Goal: Task Accomplishment & Management: Manage account settings

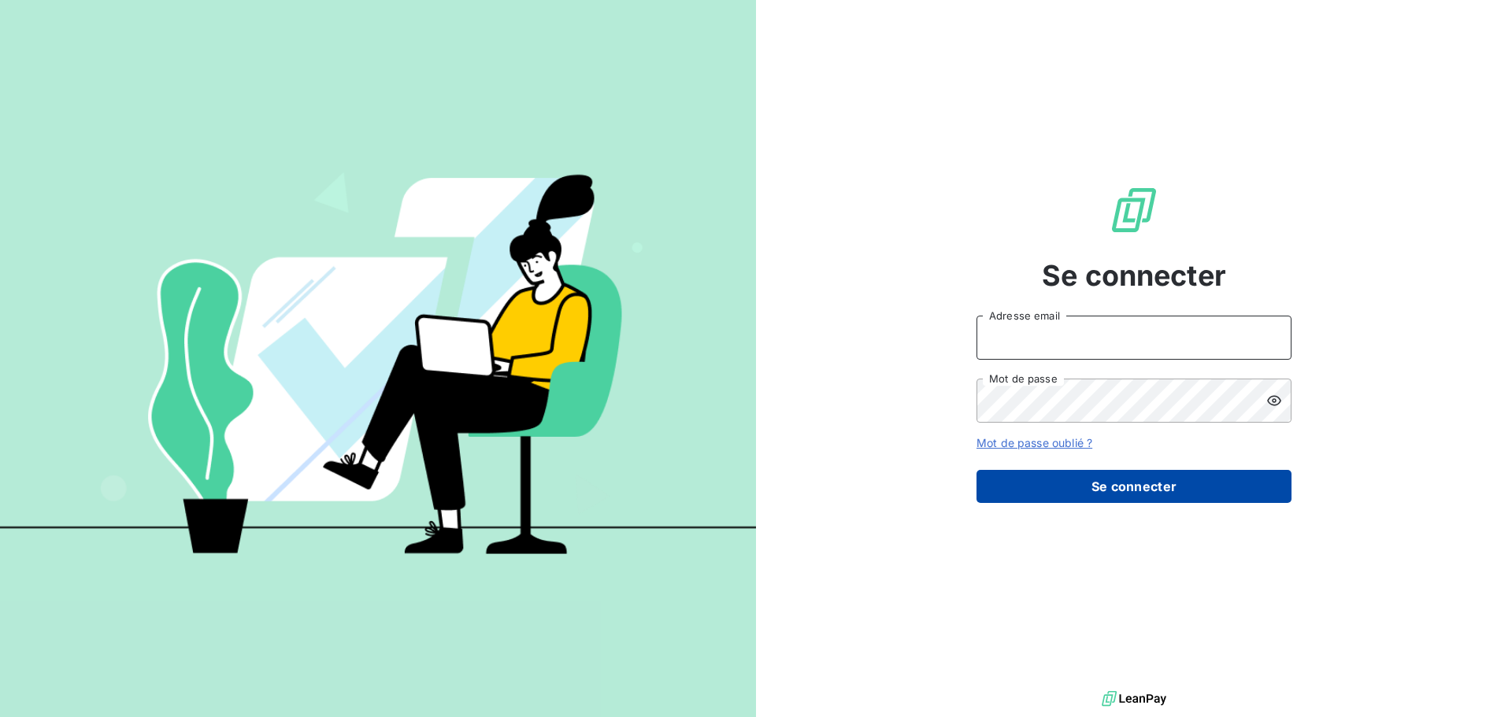
type input "[EMAIL_ADDRESS][DOMAIN_NAME]"
click at [1159, 483] on button "Se connecter" at bounding box center [1133, 486] width 315 height 33
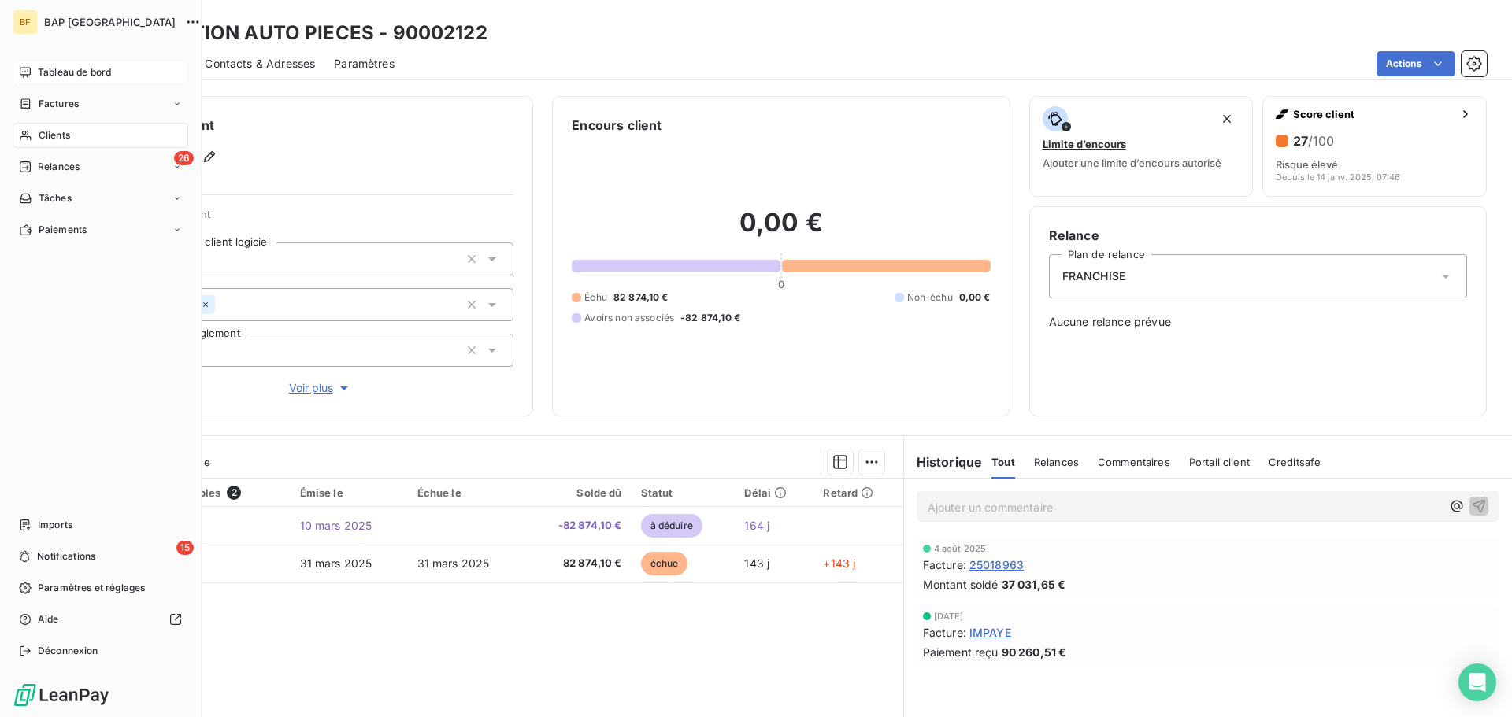
click at [73, 71] on span "Tableau de bord" at bounding box center [74, 72] width 73 height 14
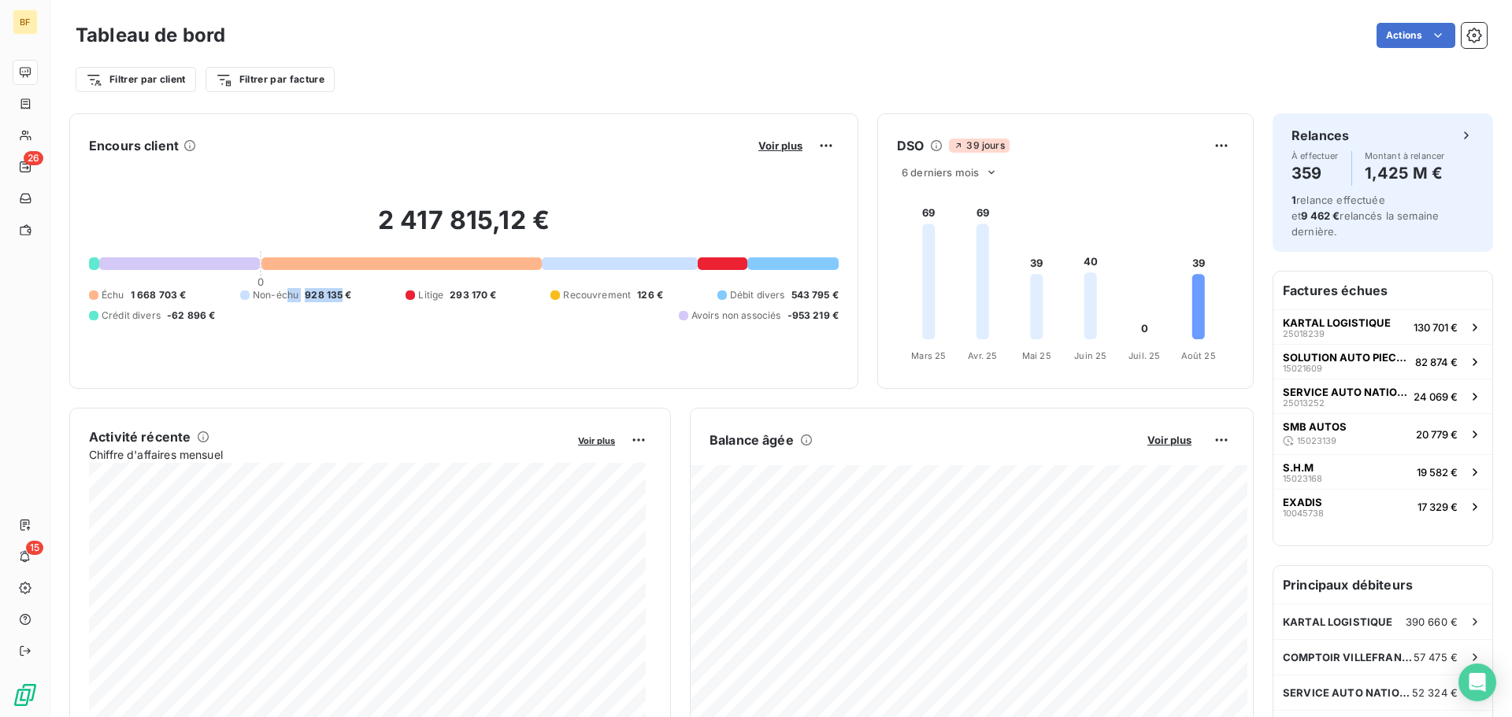
drag, startPoint x: 298, startPoint y: 298, endPoint x: 341, endPoint y: 299, distance: 43.3
click at [341, 299] on div "Non-échu 928 135 €" at bounding box center [296, 295] width 112 height 14
drag, startPoint x: 652, startPoint y: 316, endPoint x: 835, endPoint y: 315, distance: 182.7
click at [835, 315] on div "Encours client Voir plus 2 417 815,12 € 0 Échu 1 668 703 € Non-échu 928 135 € L…" at bounding box center [463, 251] width 789 height 276
click at [809, 349] on div "2 417 815,12 € 0 Échu 1 668 703 € Non-échu 928 135 € Litige 293 170 € Recouvrem…" at bounding box center [464, 263] width 750 height 211
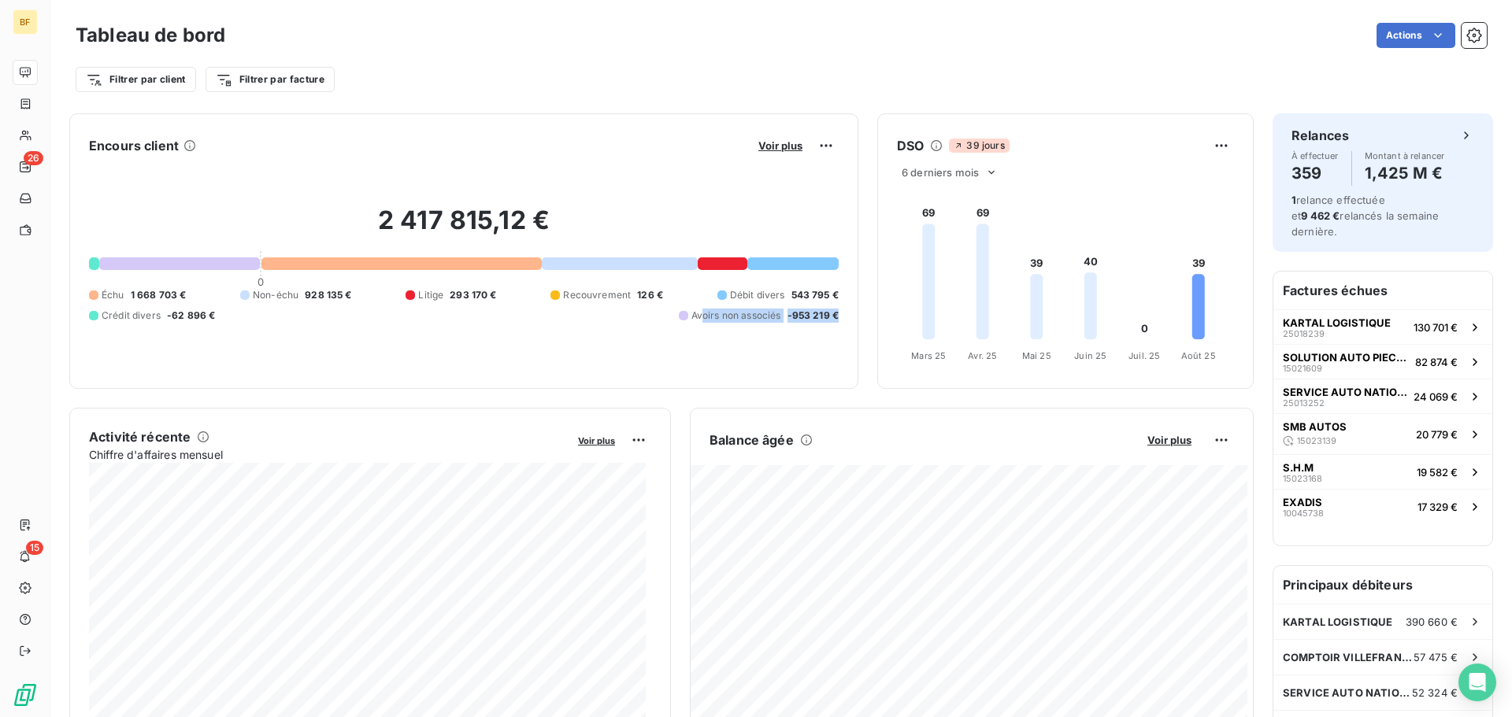
drag, startPoint x: 694, startPoint y: 323, endPoint x: 840, endPoint y: 324, distance: 146.5
click at [840, 324] on div "Encours client Voir plus 2 417 815,12 € 0 Échu 1 668 703 € Non-échu 928 135 € L…" at bounding box center [463, 251] width 789 height 276
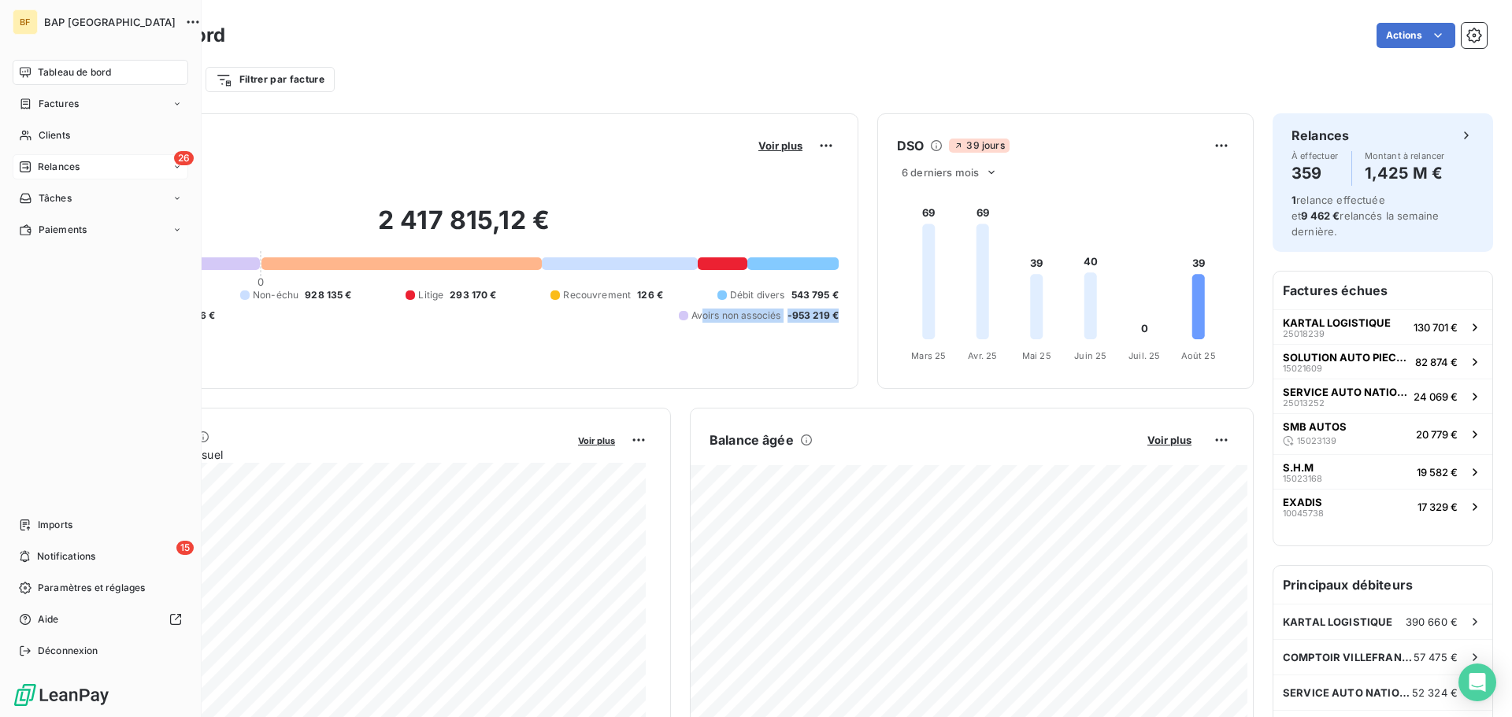
click at [144, 171] on div "26 Relances" at bounding box center [101, 166] width 176 height 25
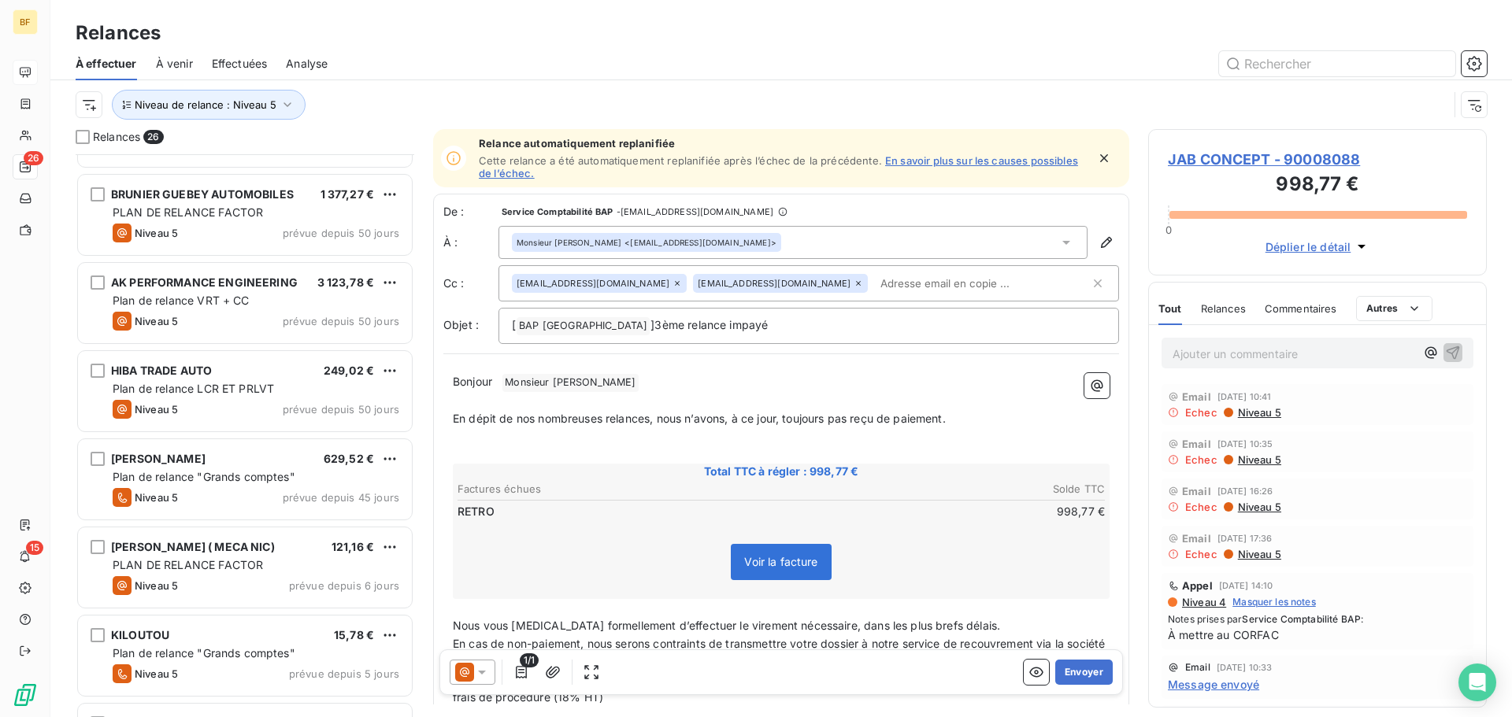
scroll to position [1731, 0]
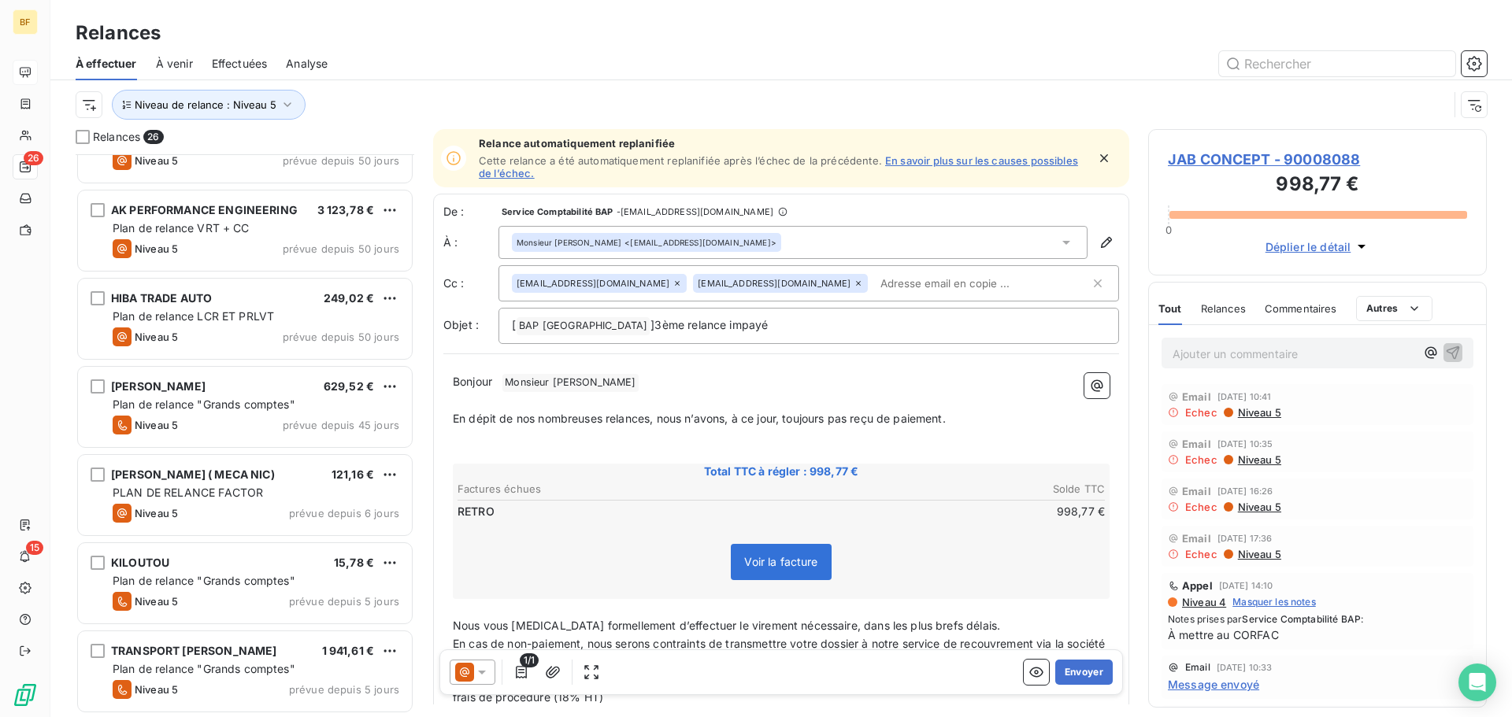
click at [975, 28] on div "Relances" at bounding box center [780, 33] width 1461 height 28
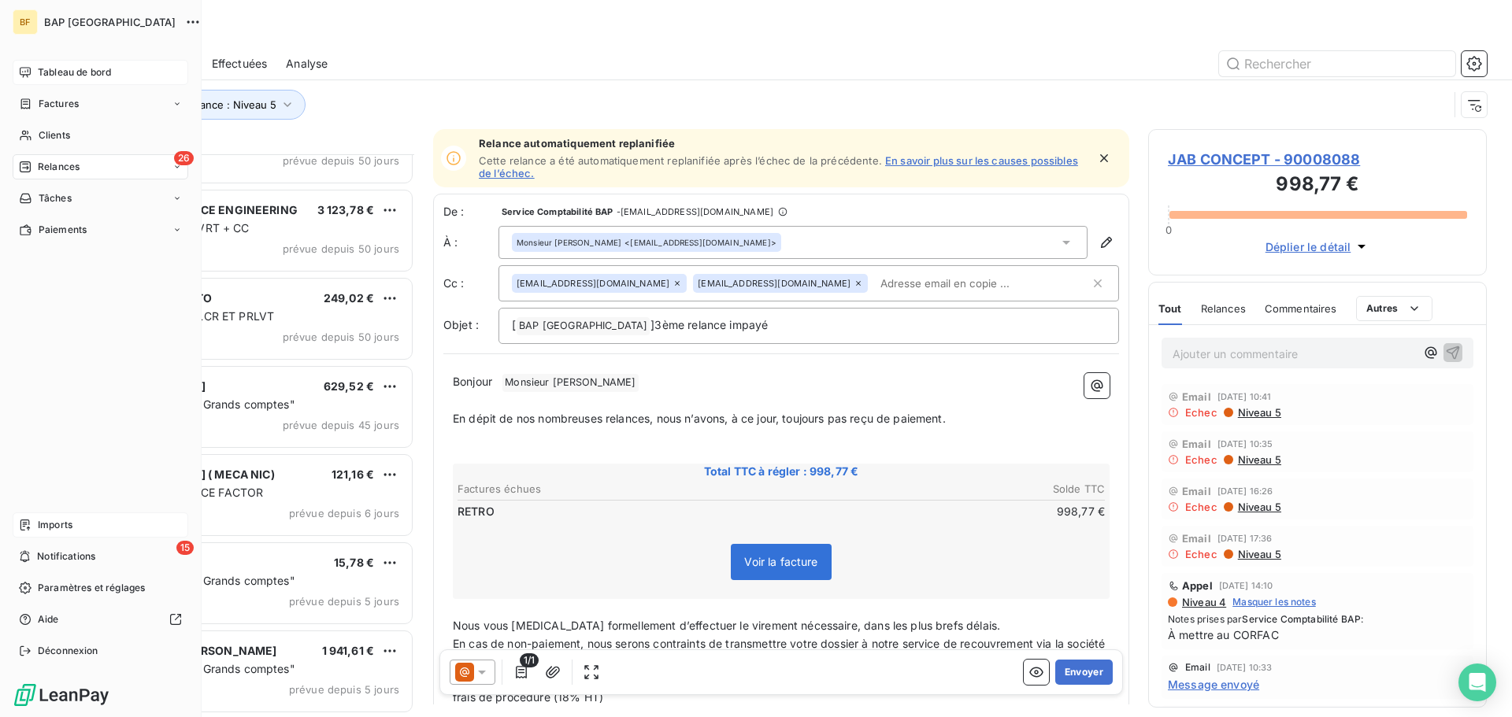
click at [72, 524] on span "Imports" at bounding box center [55, 525] width 35 height 14
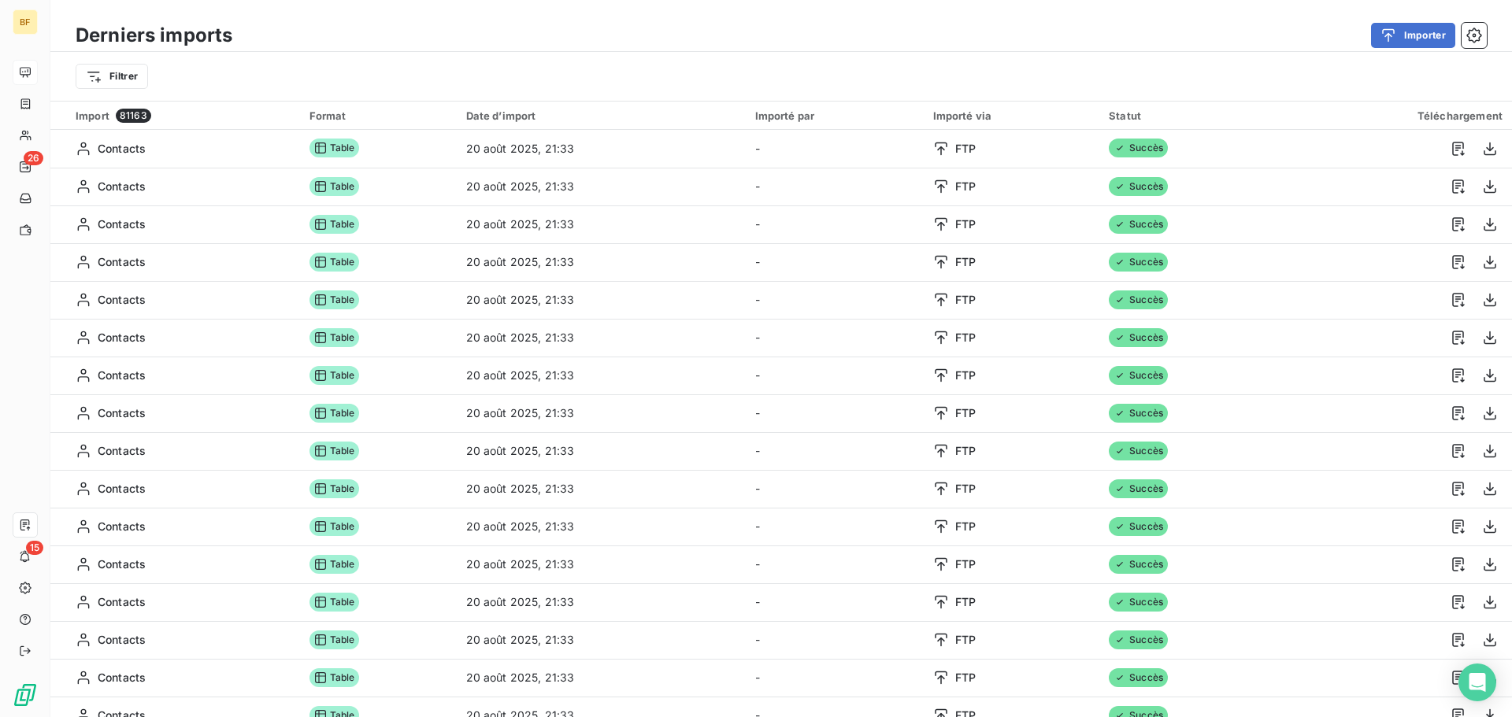
click at [161, 78] on div "Filtrer" at bounding box center [781, 76] width 1411 height 30
click at [126, 75] on html "BF 26 15 Derniers imports Importer Filtrer Import 81163 Format Date d’import Im…" at bounding box center [756, 358] width 1512 height 717
click at [176, 190] on div "Date d’import" at bounding box center [191, 193] width 218 height 25
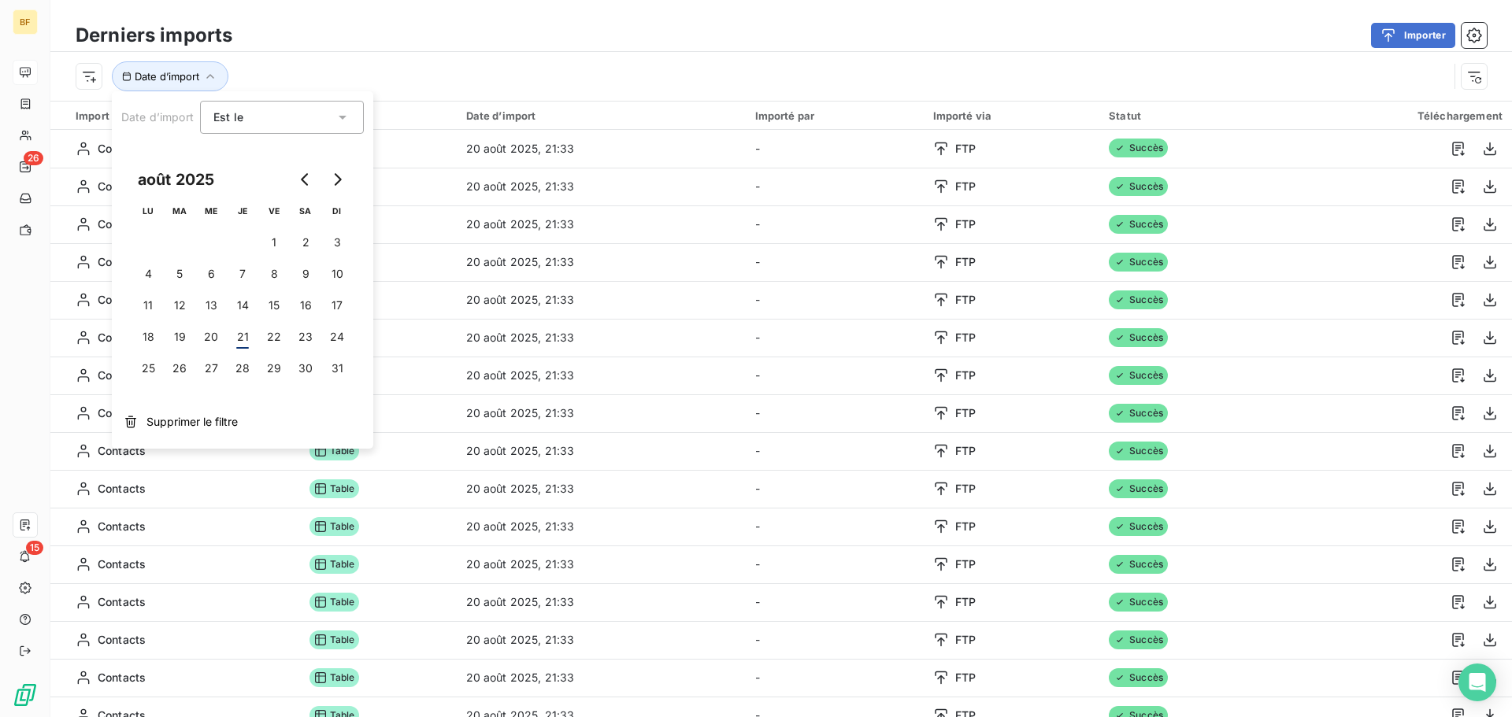
click at [547, 100] on div "Date d’import" at bounding box center [780, 76] width 1461 height 49
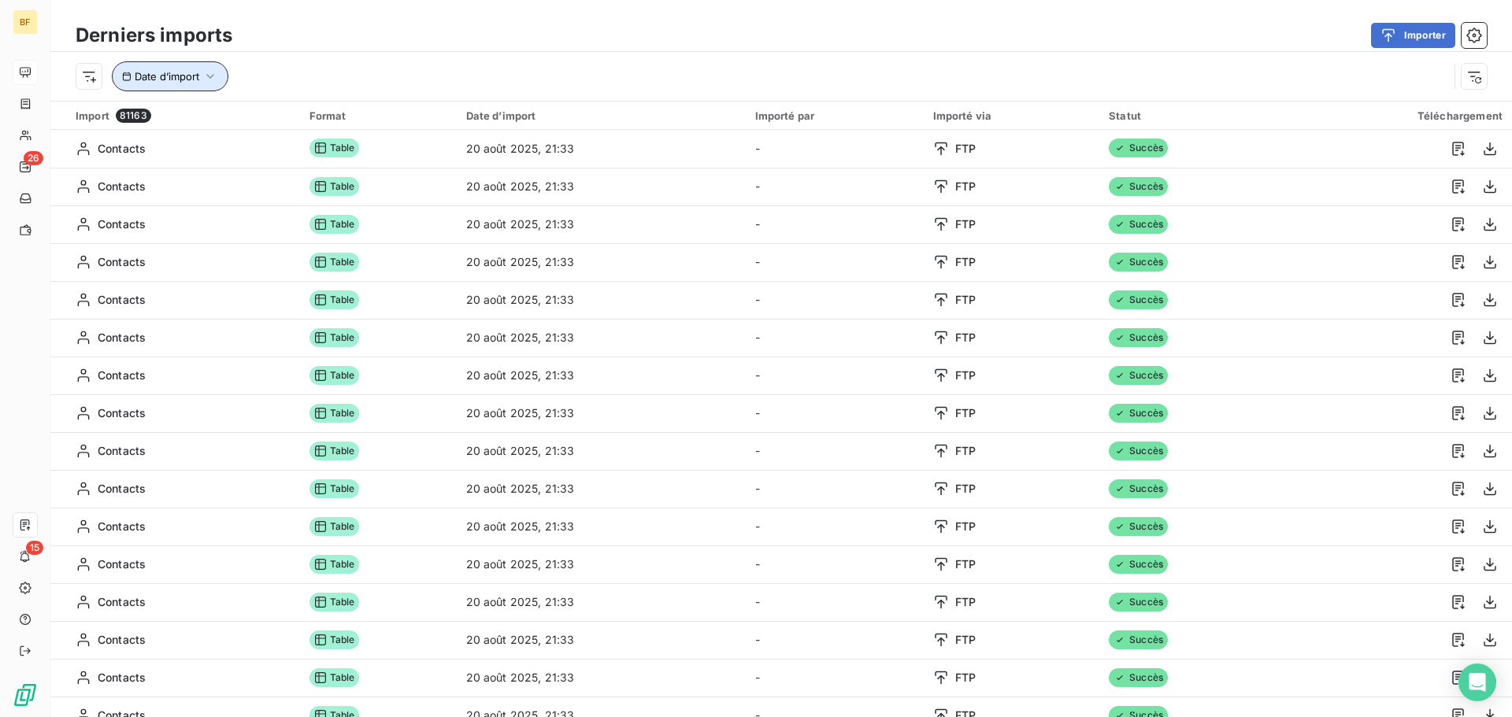
click at [154, 83] on button "Date d’import" at bounding box center [170, 76] width 117 height 30
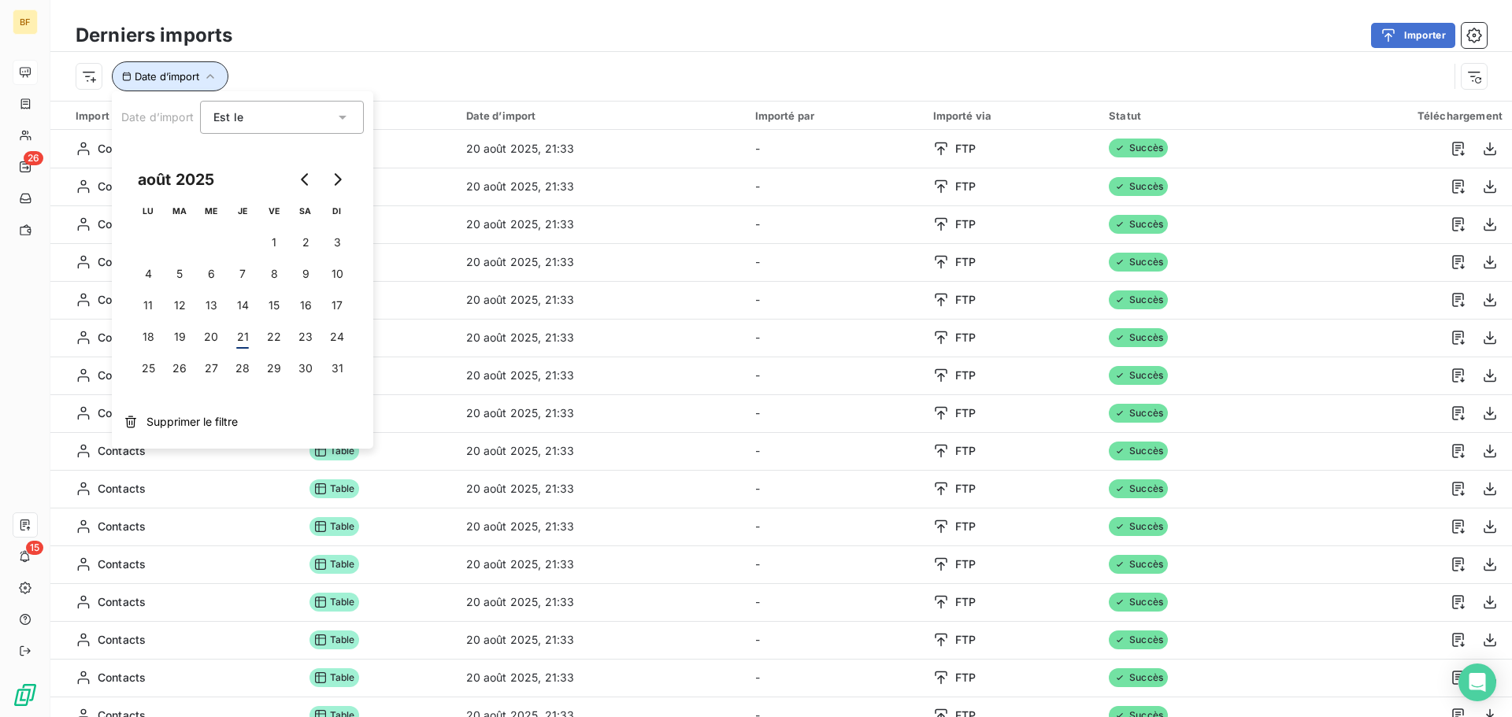
click at [209, 79] on icon "button" at bounding box center [210, 77] width 16 height 16
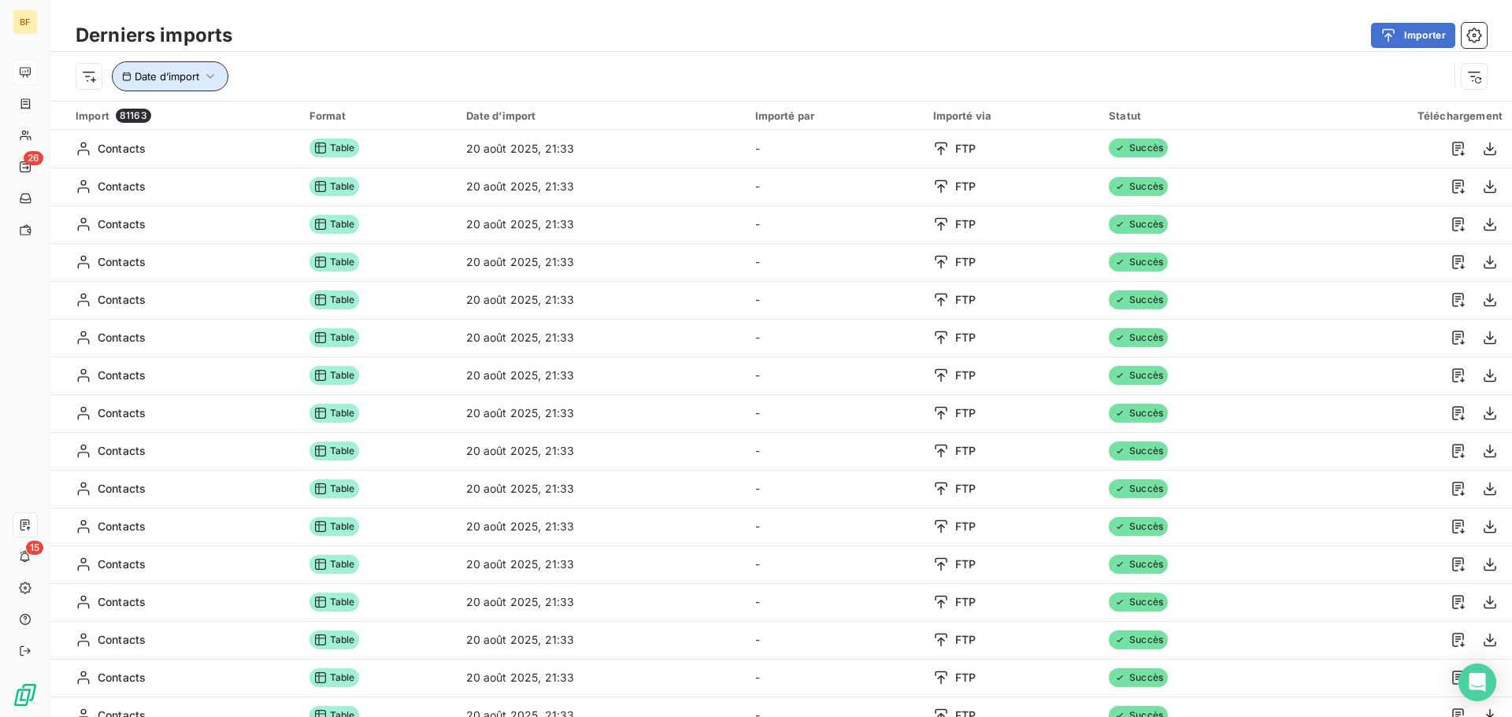
click at [174, 79] on span "Date d’import" at bounding box center [167, 76] width 65 height 13
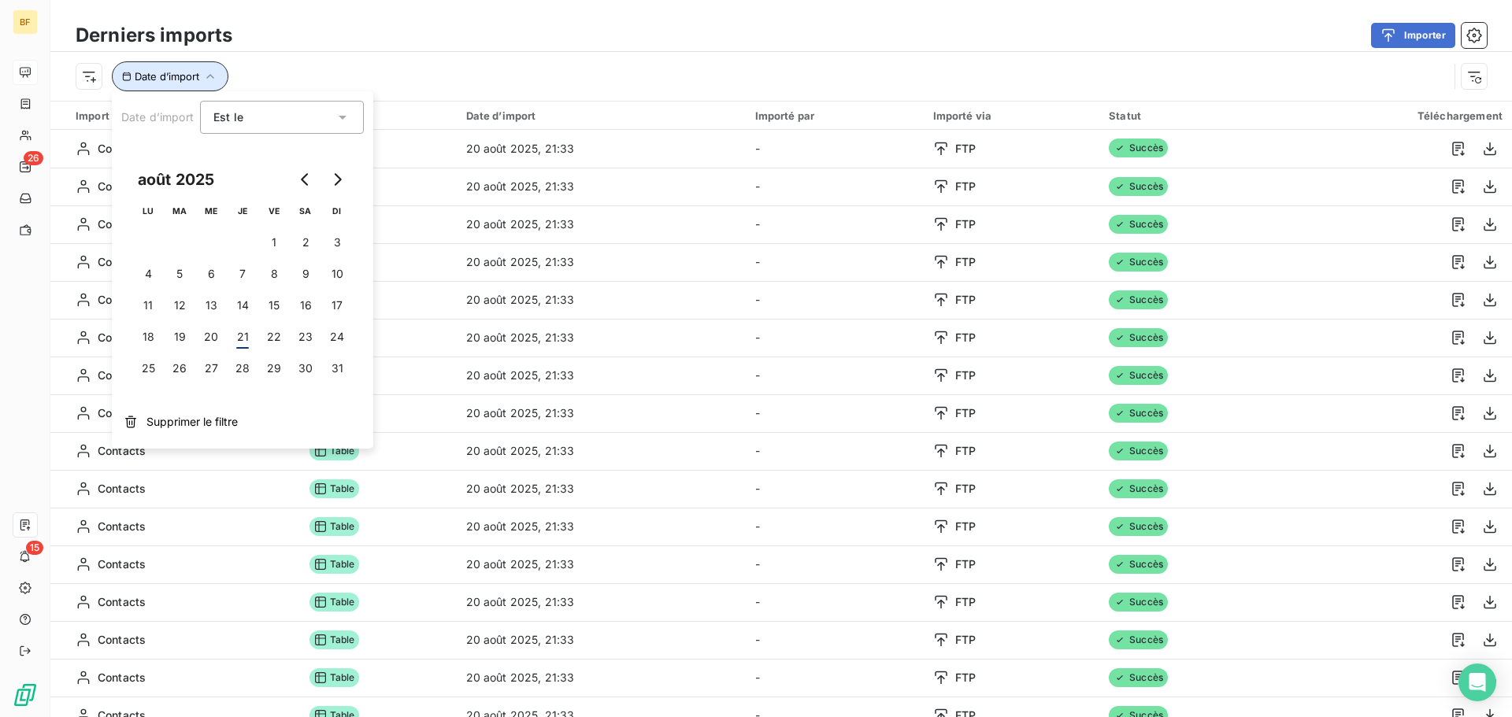
click at [174, 79] on span "Date d’import" at bounding box center [167, 76] width 65 height 13
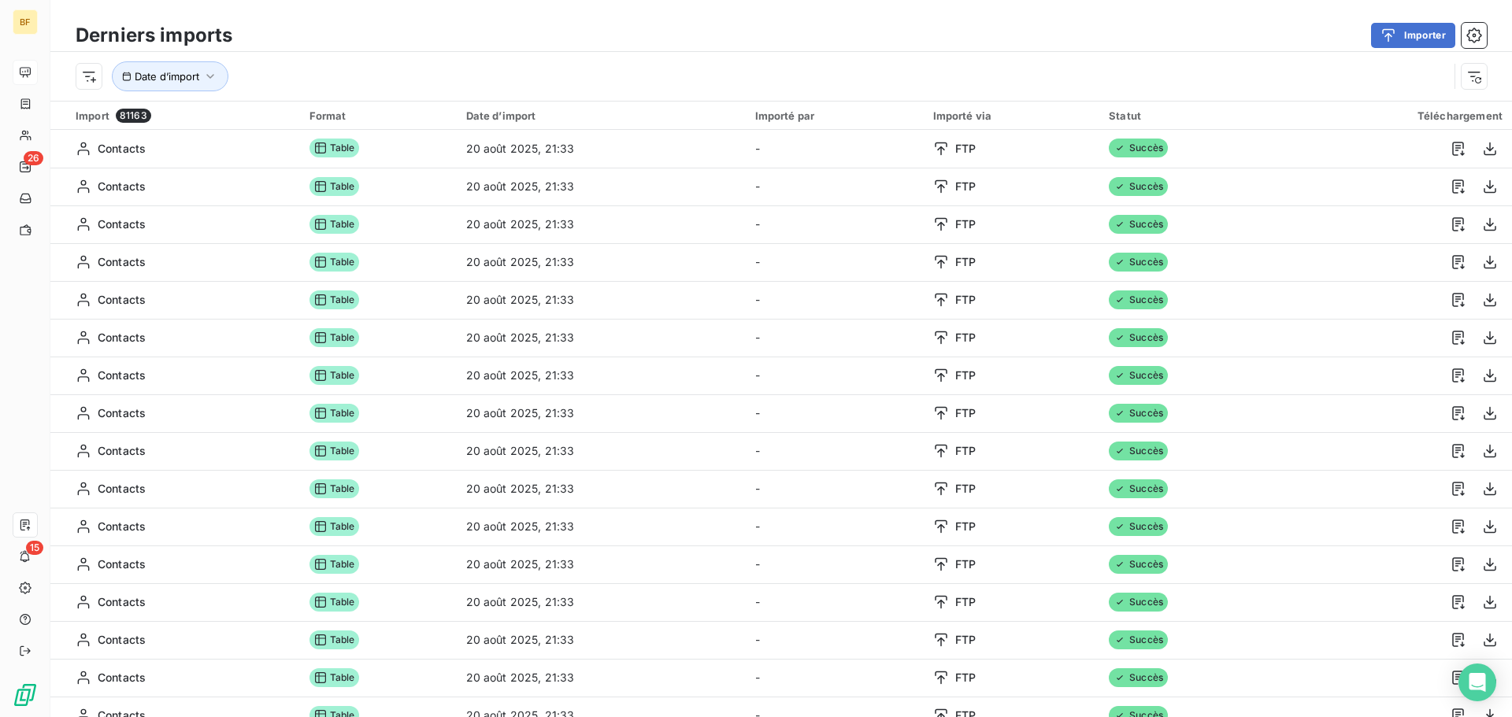
click at [73, 73] on div "Date d’import" at bounding box center [780, 76] width 1461 height 49
click at [91, 72] on html "BF 26 15 Derniers imports Importer Rechercher et sélectionner Type d’import Dat…" at bounding box center [756, 358] width 1512 height 717
click at [154, 178] on div "Type d’import Date d’import Importé via Statut" at bounding box center [192, 211] width 218 height 117
click at [154, 169] on div "Type d’import" at bounding box center [192, 165] width 218 height 25
click at [415, 128] on div at bounding box center [439, 117] width 227 height 33
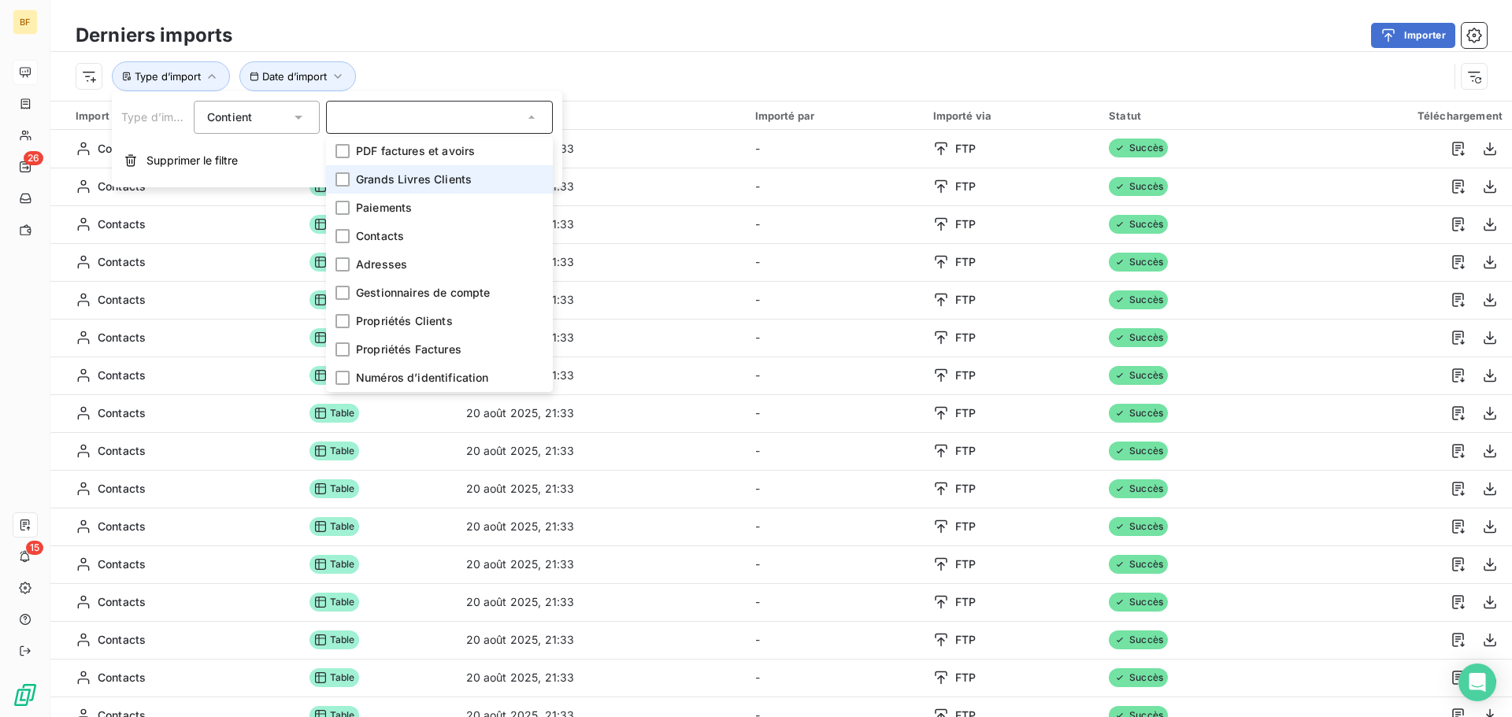
click at [419, 174] on span "Grands Livres Clients" at bounding box center [414, 180] width 116 height 16
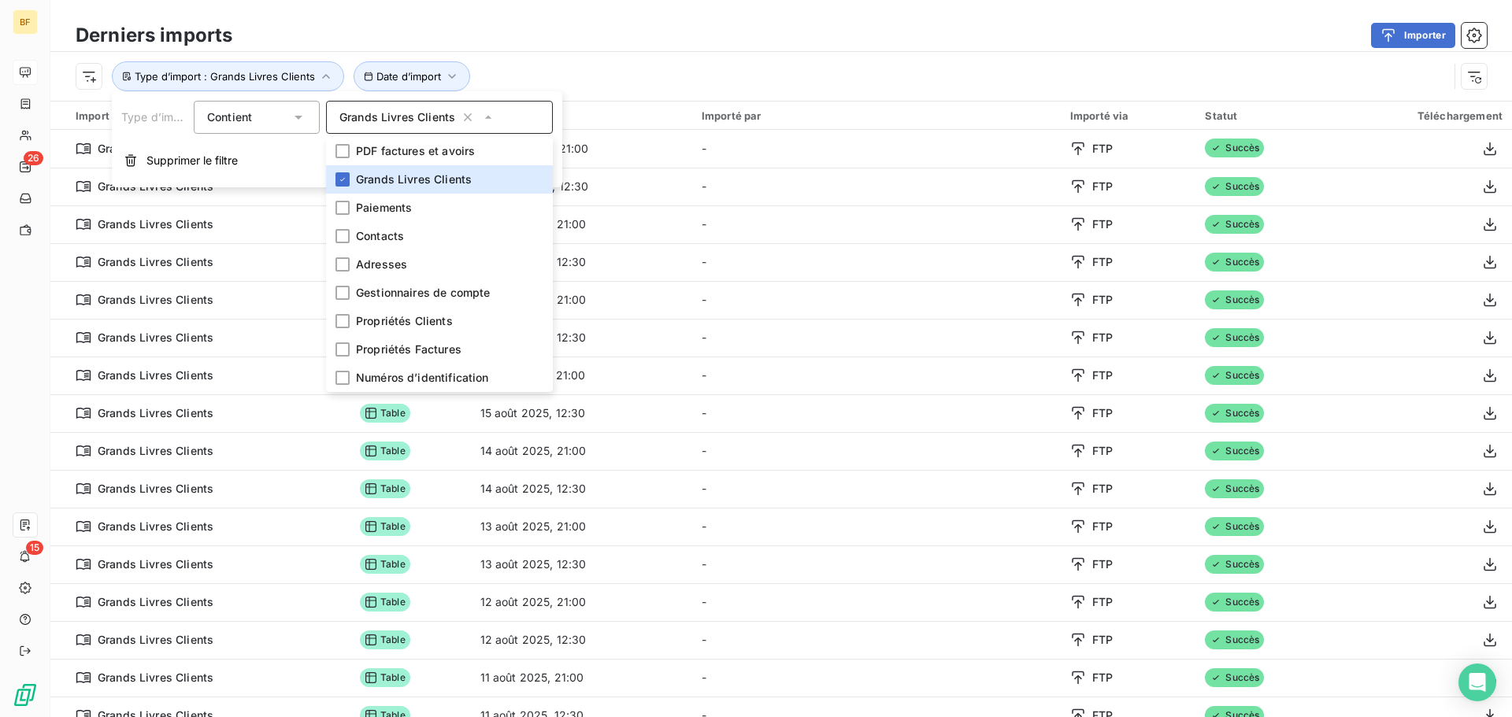
click at [512, 69] on div "Type d’import : Grands Livres Clients Date d’import" at bounding box center [762, 76] width 1372 height 30
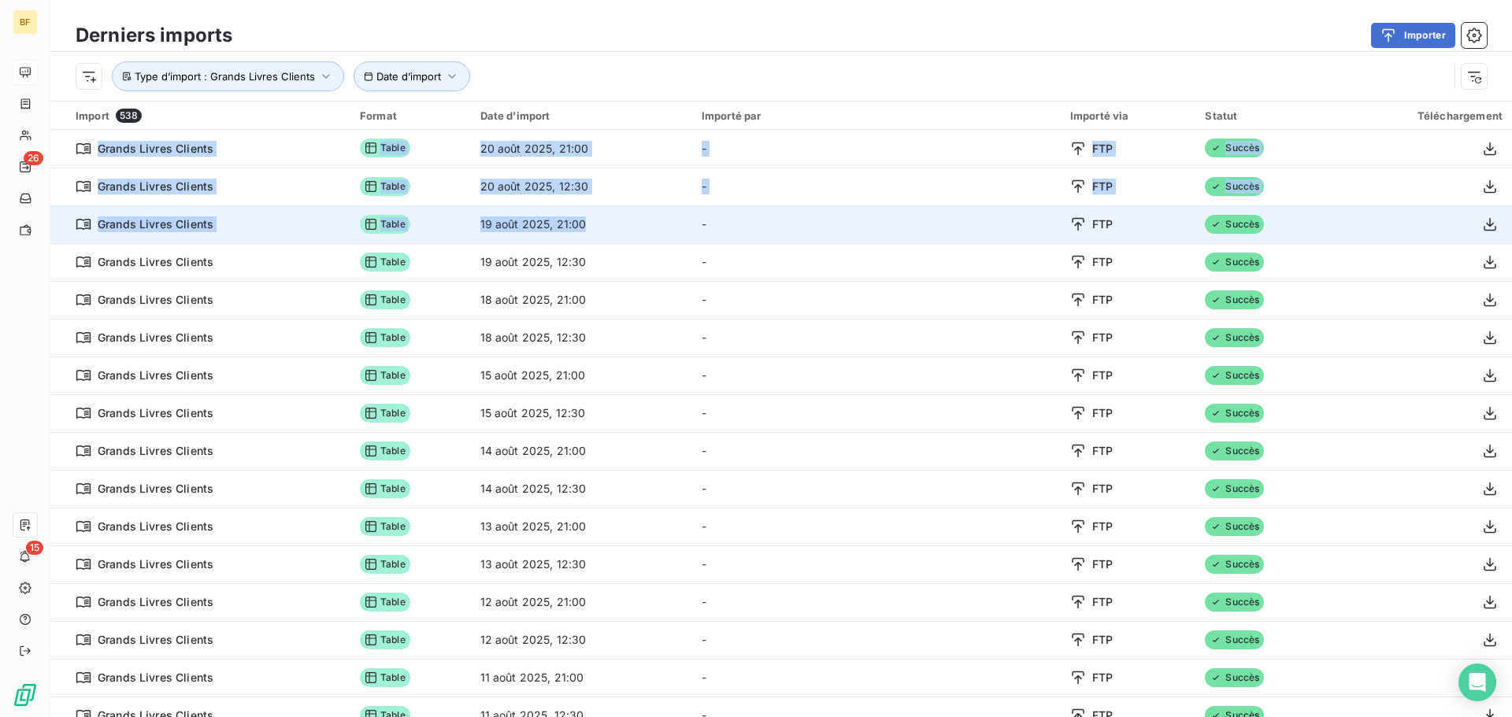
drag, startPoint x: 77, startPoint y: 145, endPoint x: 661, endPoint y: 233, distance: 590.1
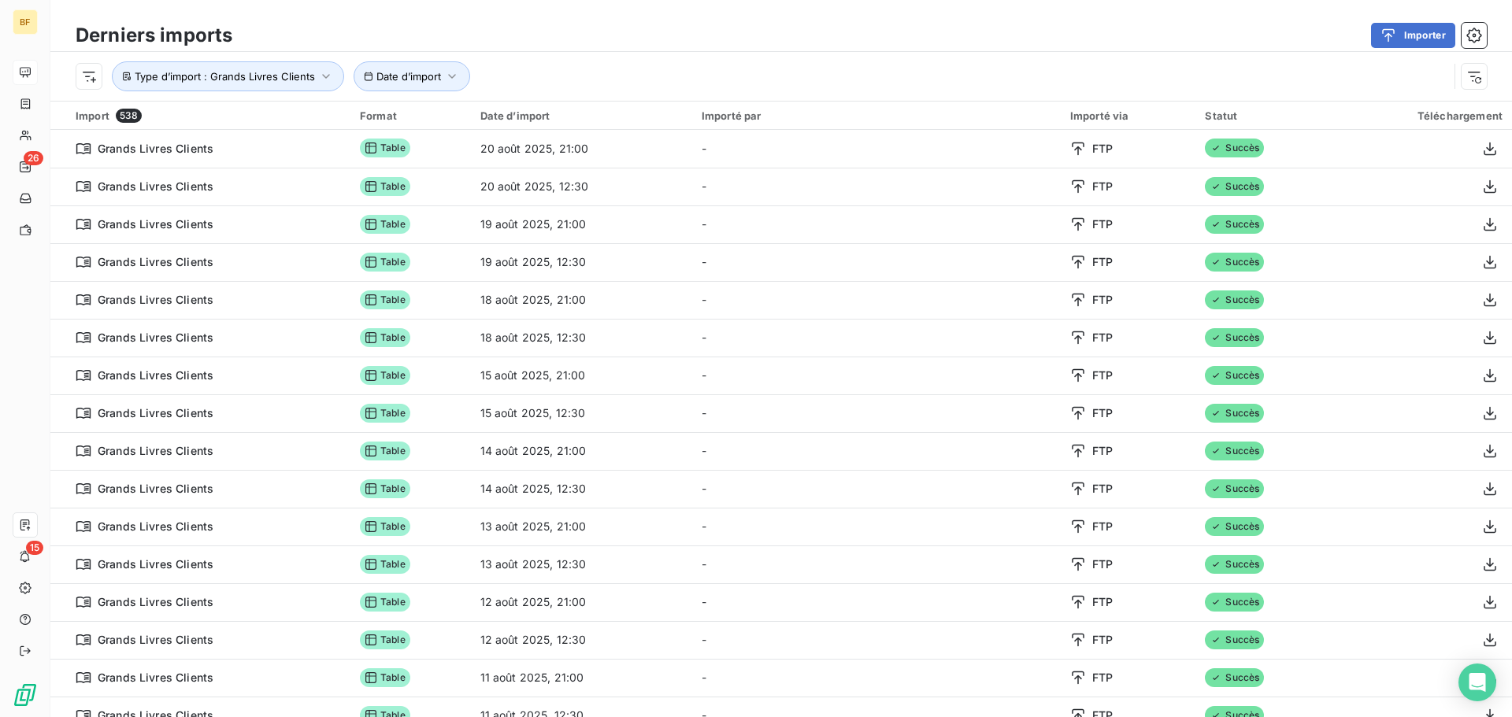
click at [1005, 59] on div "Type d’import : Grands Livres Clients Date d’import" at bounding box center [780, 76] width 1461 height 49
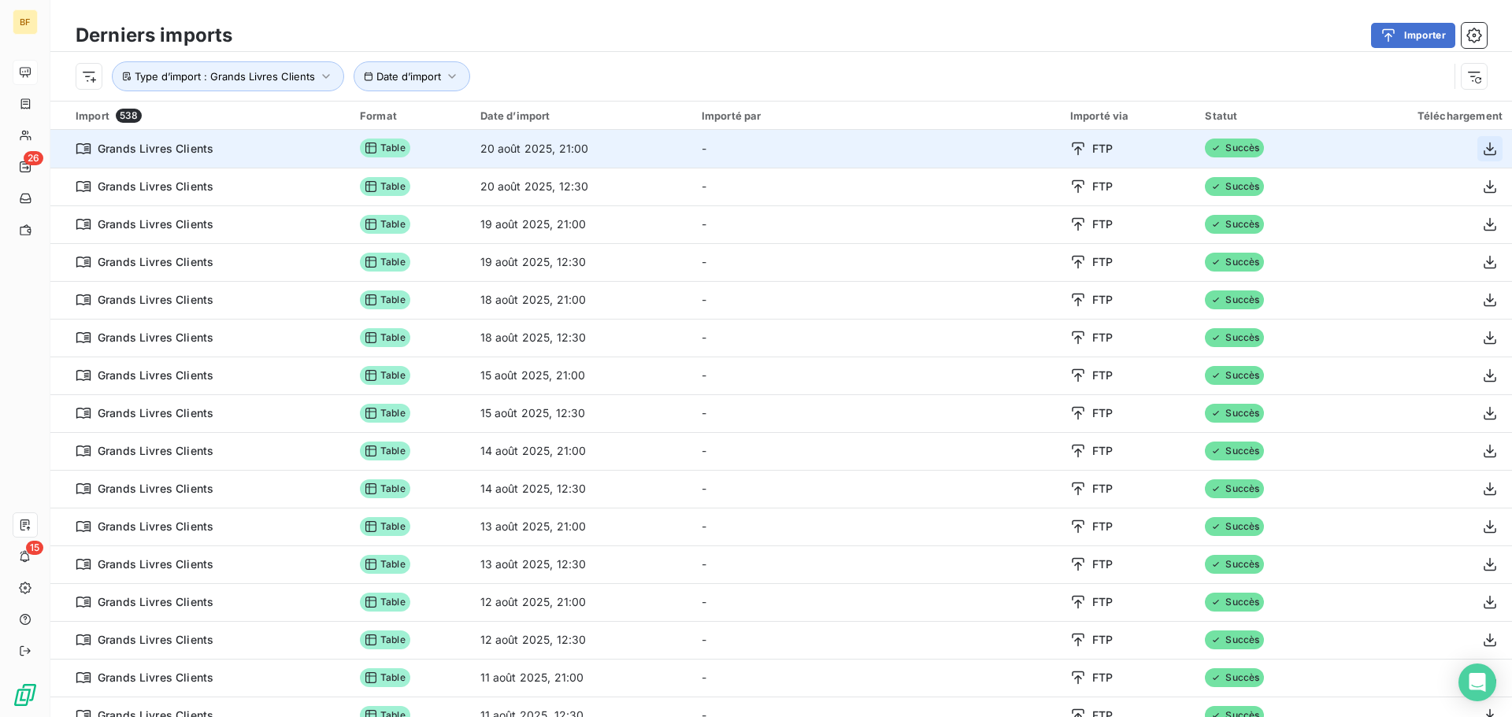
click at [1482, 150] on icon "button" at bounding box center [1490, 149] width 16 height 16
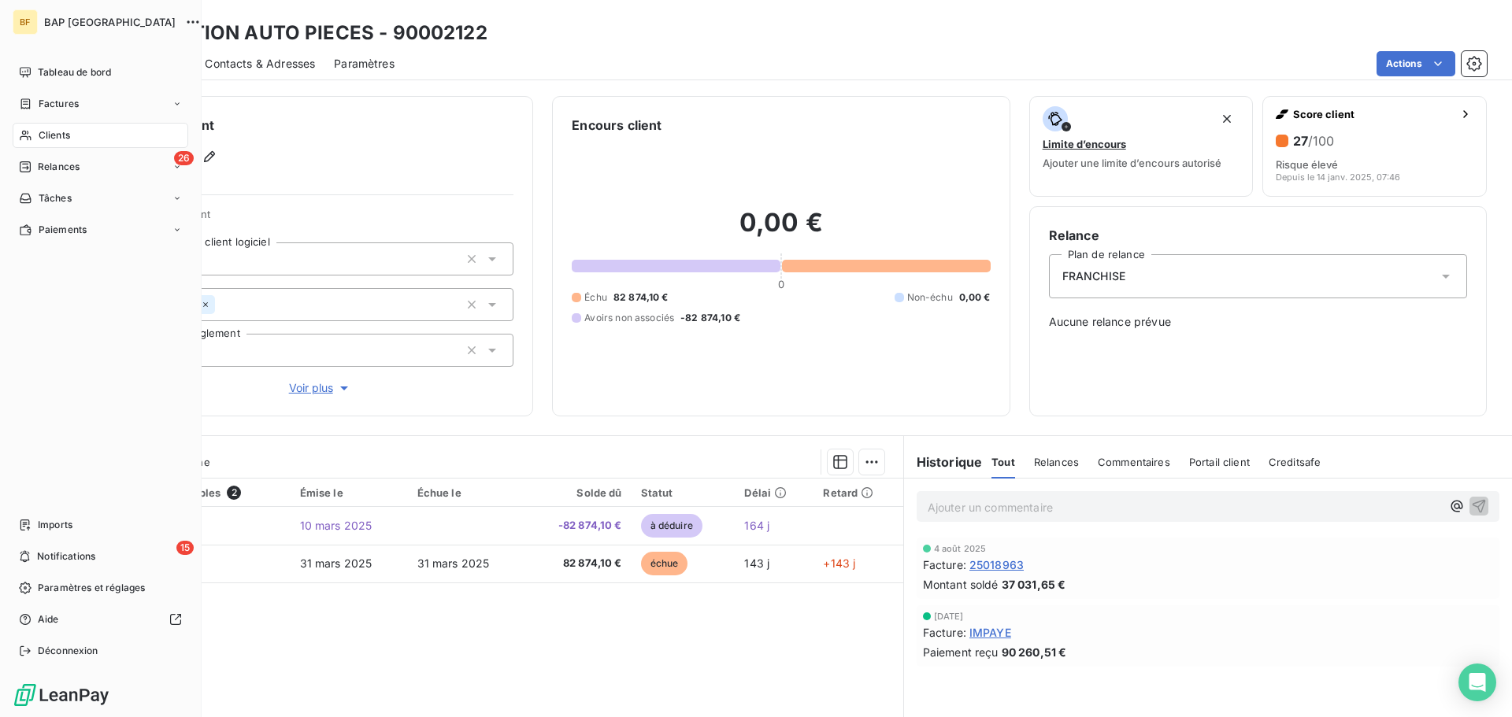
click at [50, 137] on span "Clients" at bounding box center [54, 135] width 31 height 14
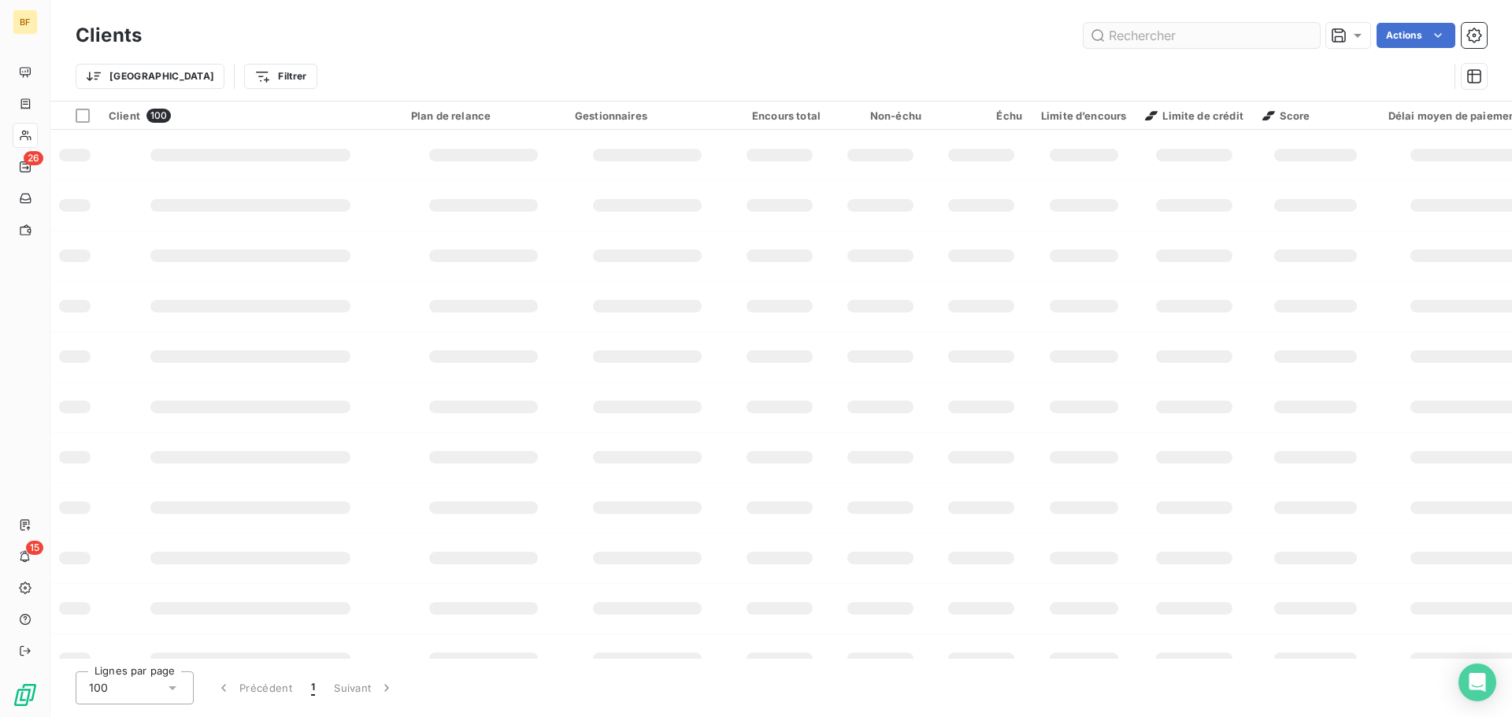
click at [1129, 40] on input "text" at bounding box center [1201, 35] width 236 height 25
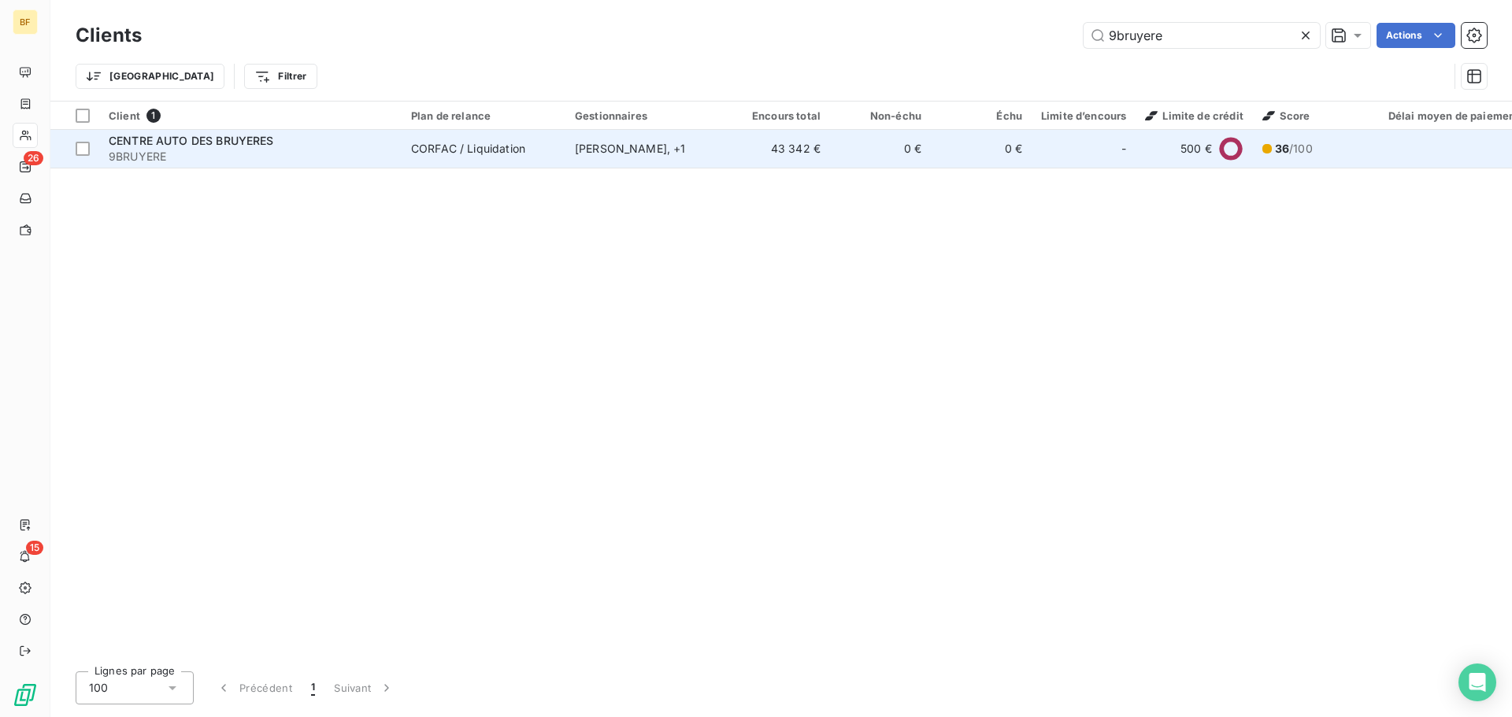
type input "9bruyere"
click at [418, 153] on div "CORFAC / Liquidation" at bounding box center [468, 149] width 114 height 16
